Goal: Navigation & Orientation: Understand site structure

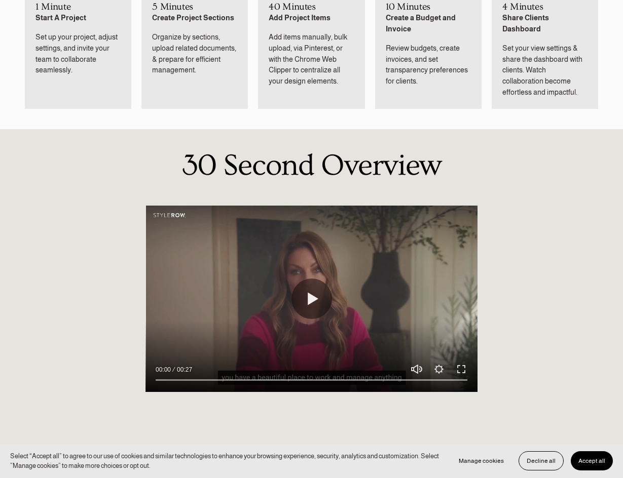
scroll to position [674, 0]
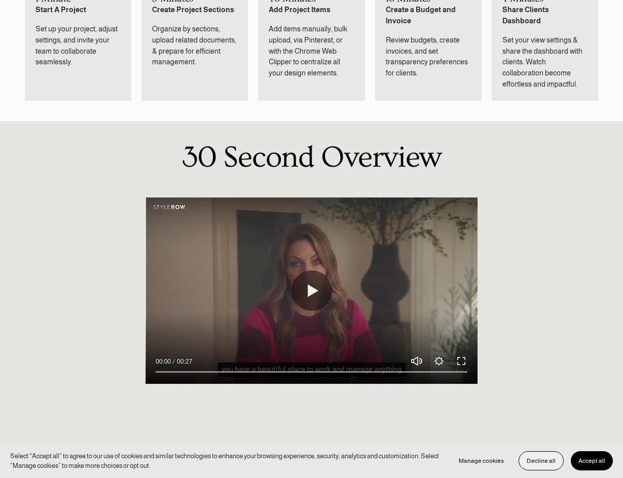
click at [546, 458] on span "Decline all" at bounding box center [540, 460] width 29 height 7
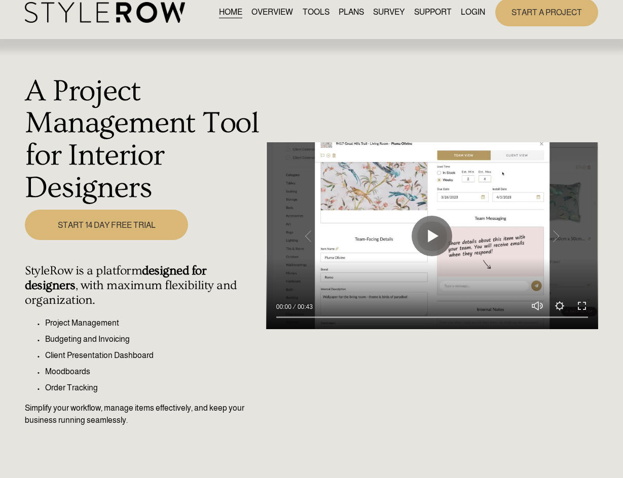
scroll to position [0, 0]
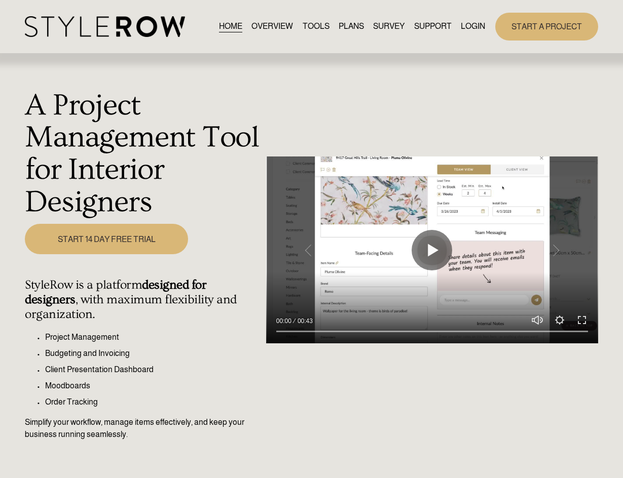
click at [283, 29] on link "OVERVIEW" at bounding box center [272, 27] width 42 height 14
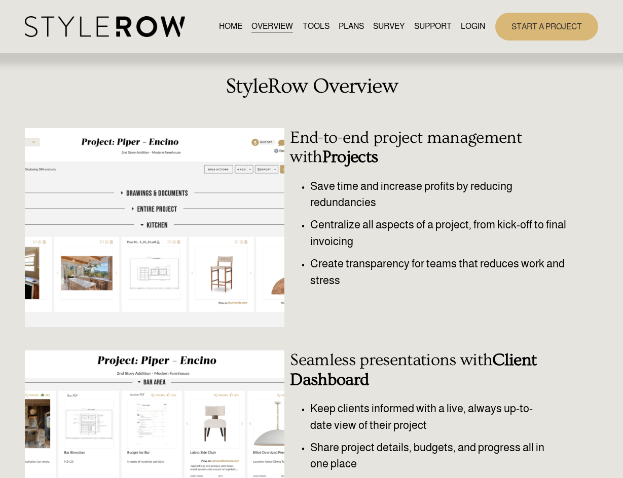
click at [314, 20] on link "TOOLS" at bounding box center [315, 27] width 27 height 14
